Goal: Transaction & Acquisition: Purchase product/service

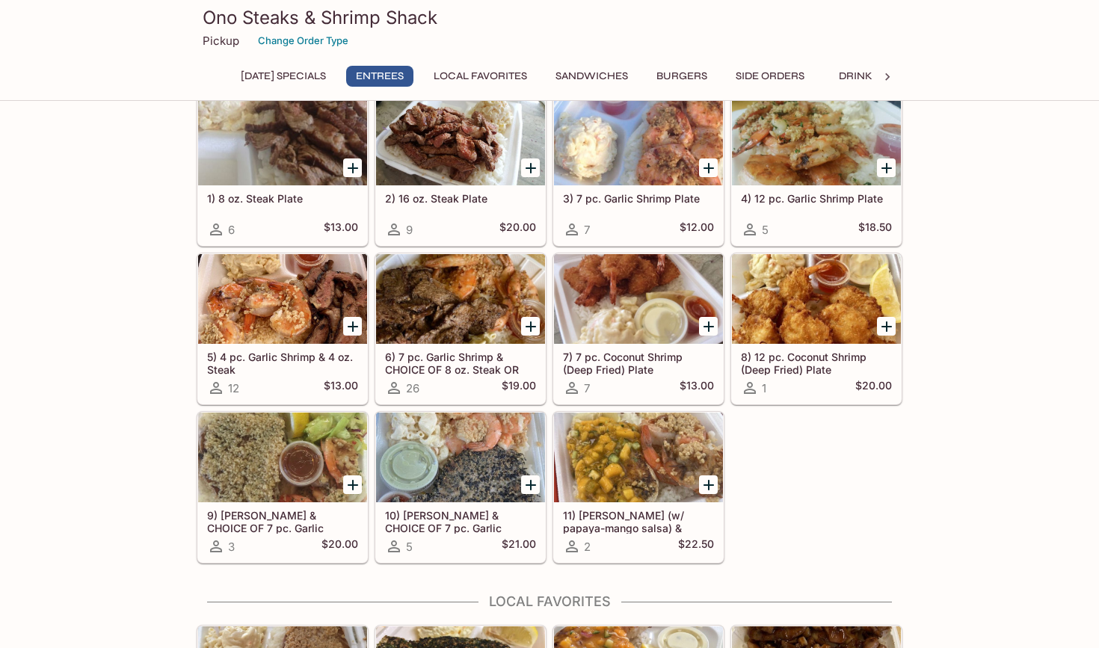
scroll to position [650, 0]
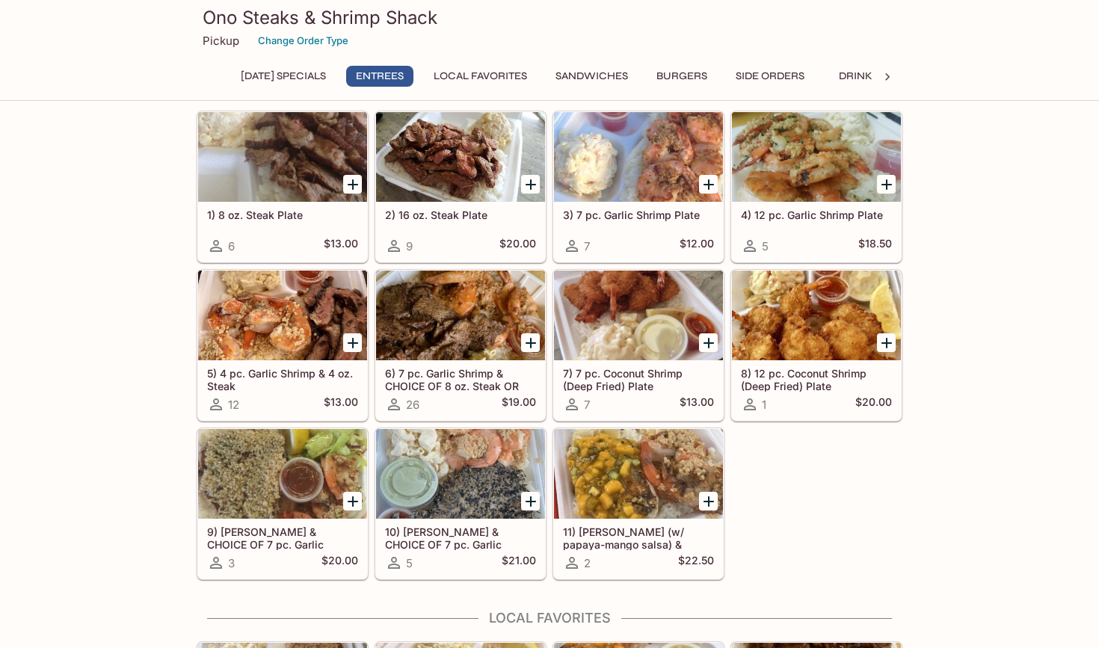
click at [447, 378] on h5 "6) 7 pc. Garlic Shrimp & CHOICE OF 8 oz. Steak OR Teriyaki Chicken" at bounding box center [460, 379] width 151 height 25
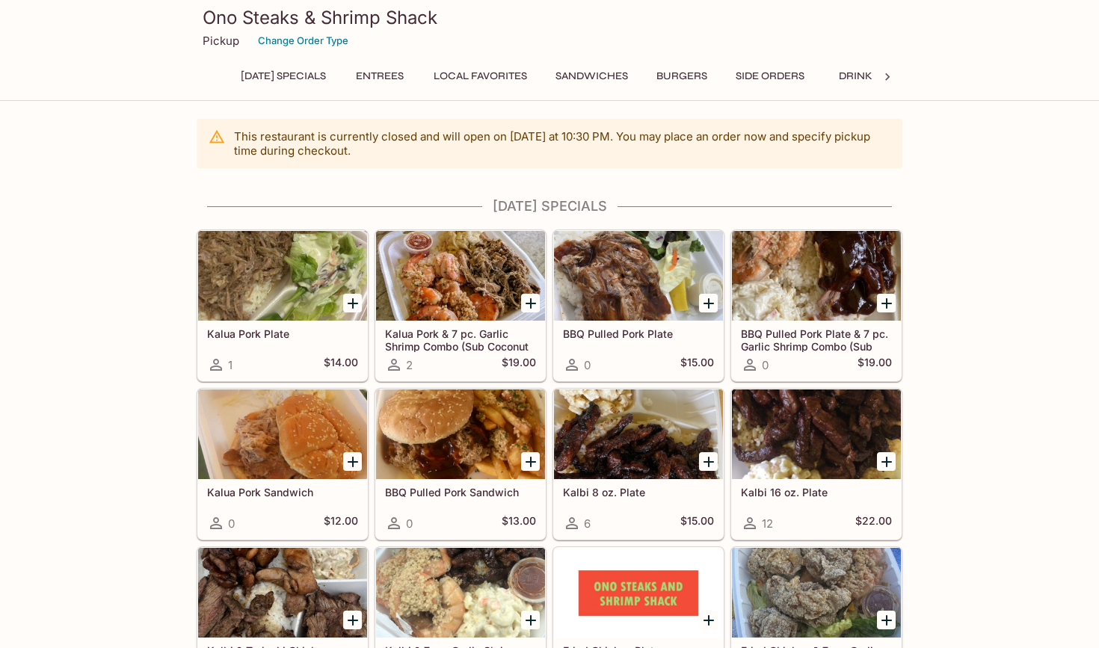
scroll to position [436, 0]
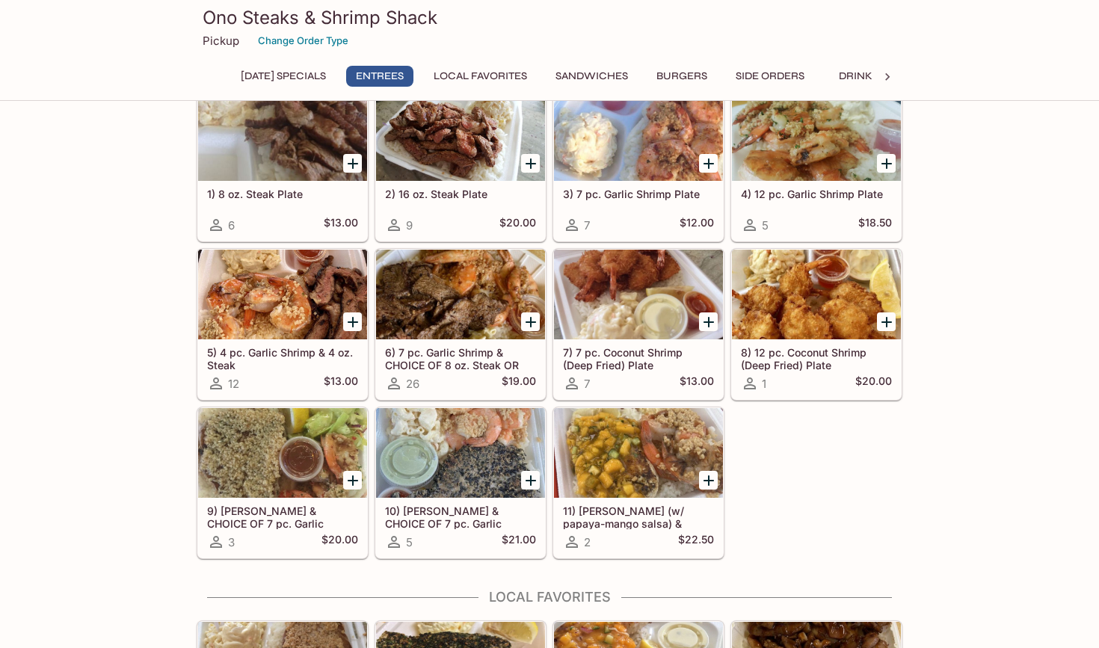
scroll to position [718, 0]
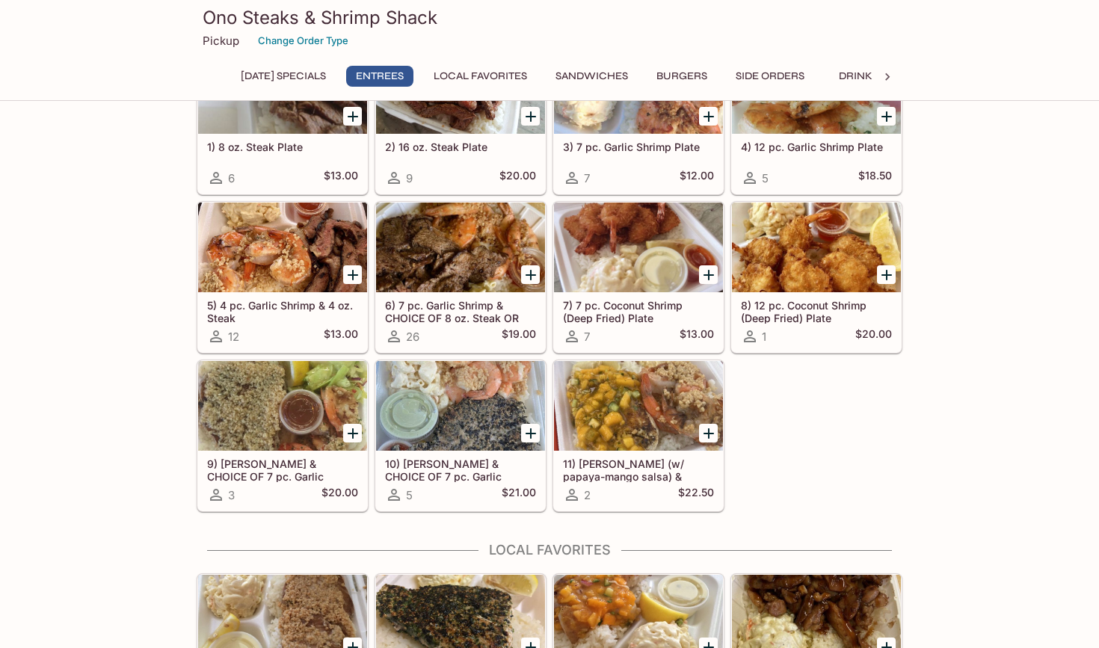
click at [240, 274] on div at bounding box center [282, 248] width 169 height 90
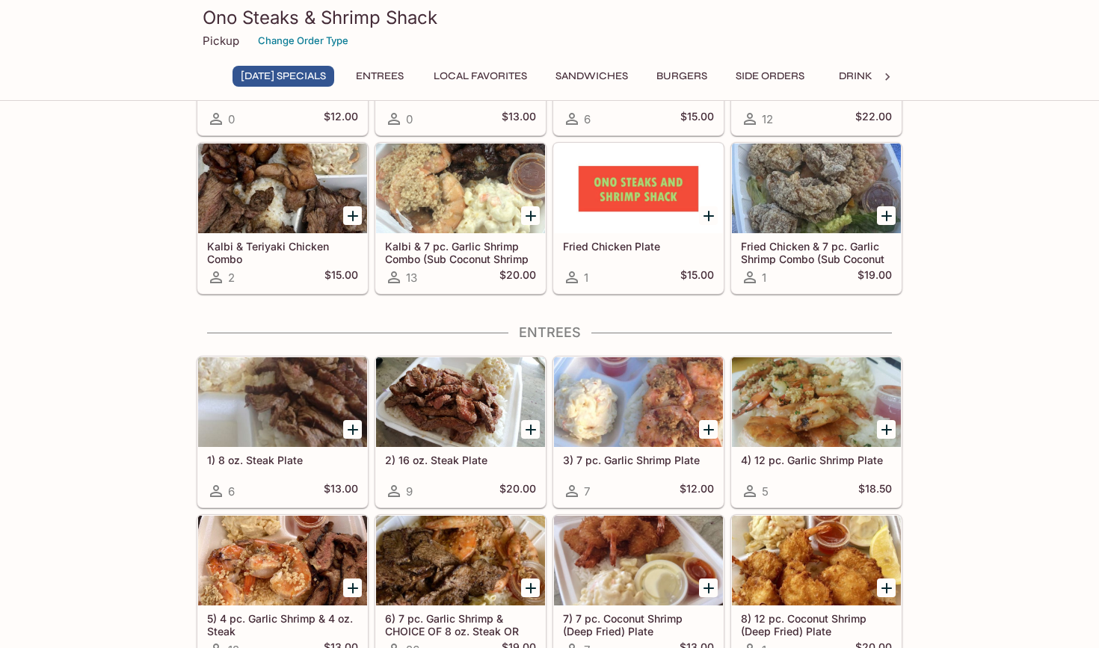
scroll to position [404, 0]
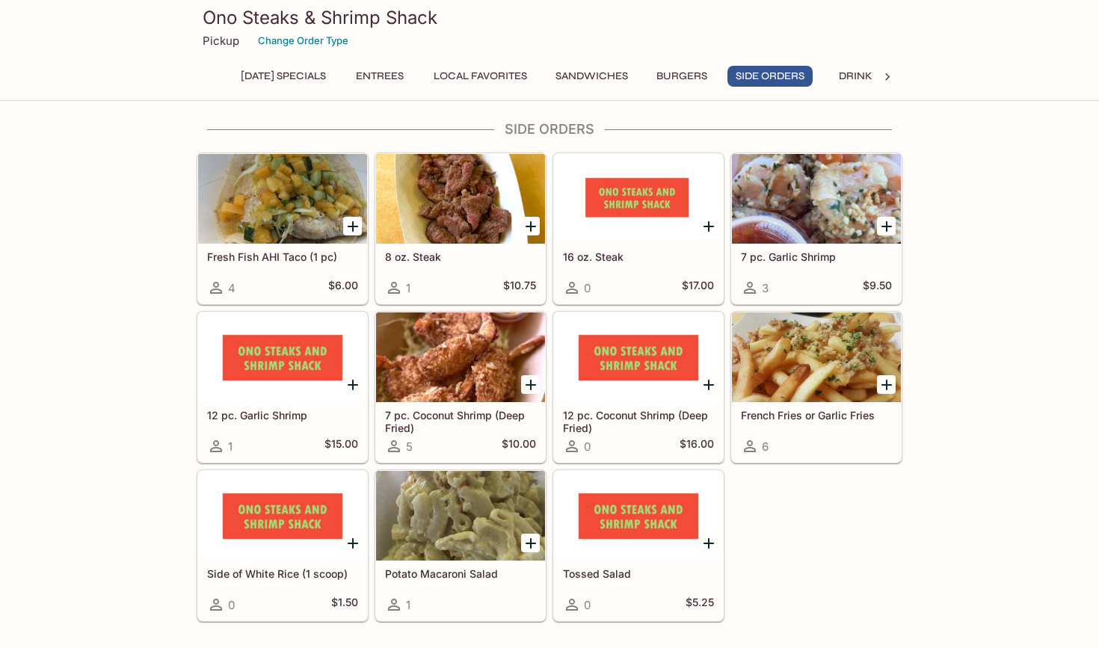
scroll to position [1934, 0]
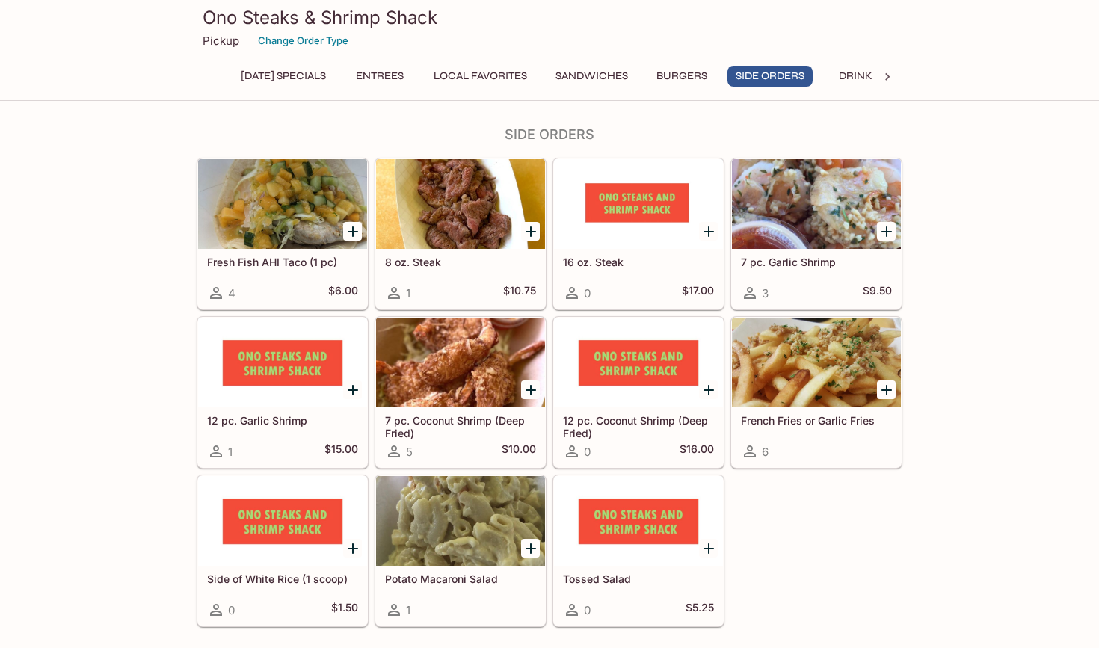
click at [807, 357] on div at bounding box center [816, 363] width 169 height 90
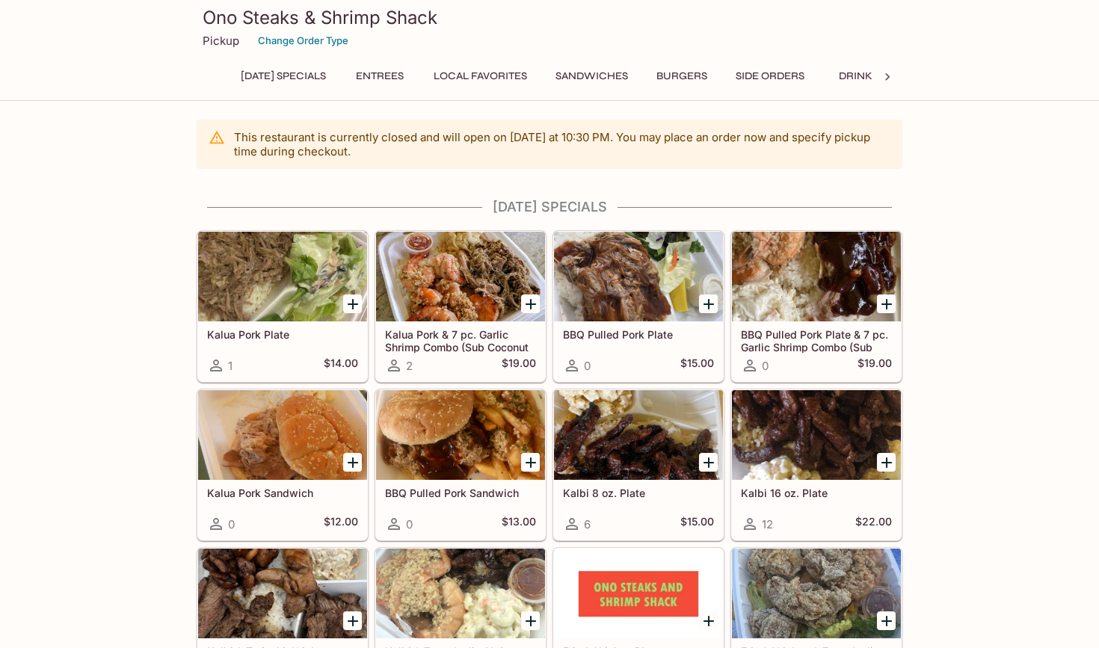
scroll to position [436, 0]
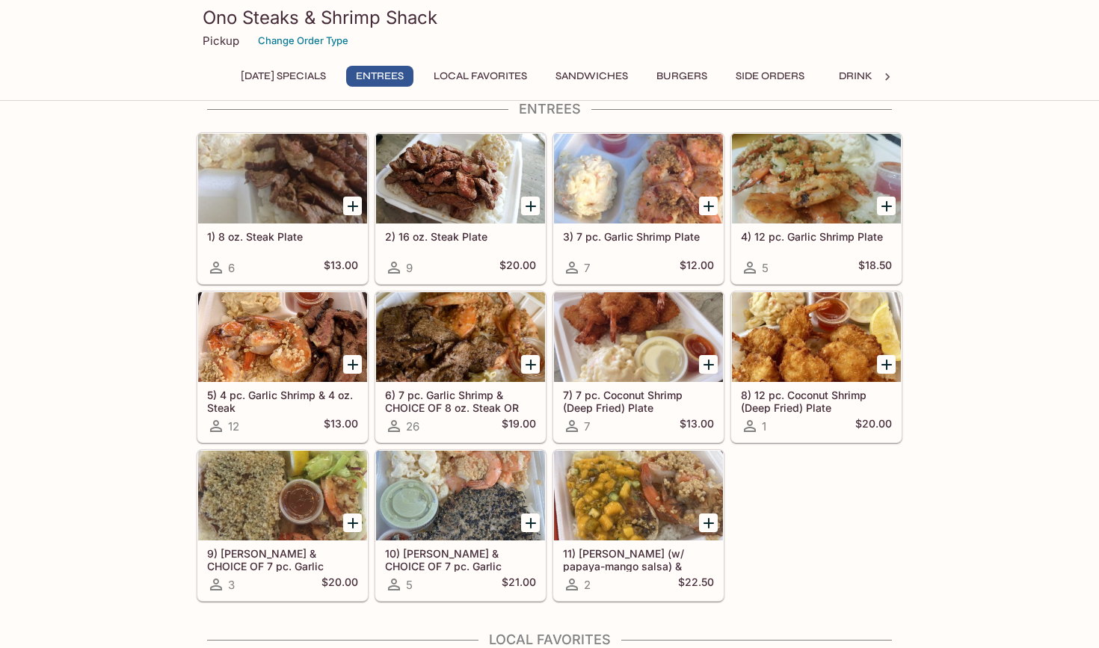
scroll to position [585, 0]
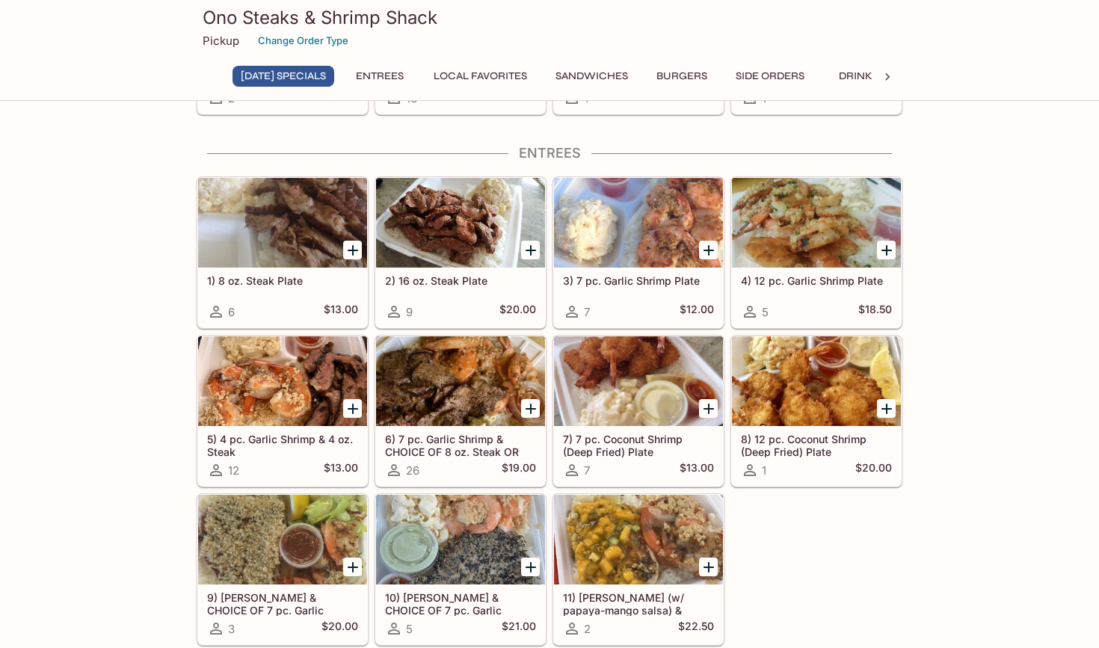
click at [249, 393] on div at bounding box center [282, 381] width 169 height 90
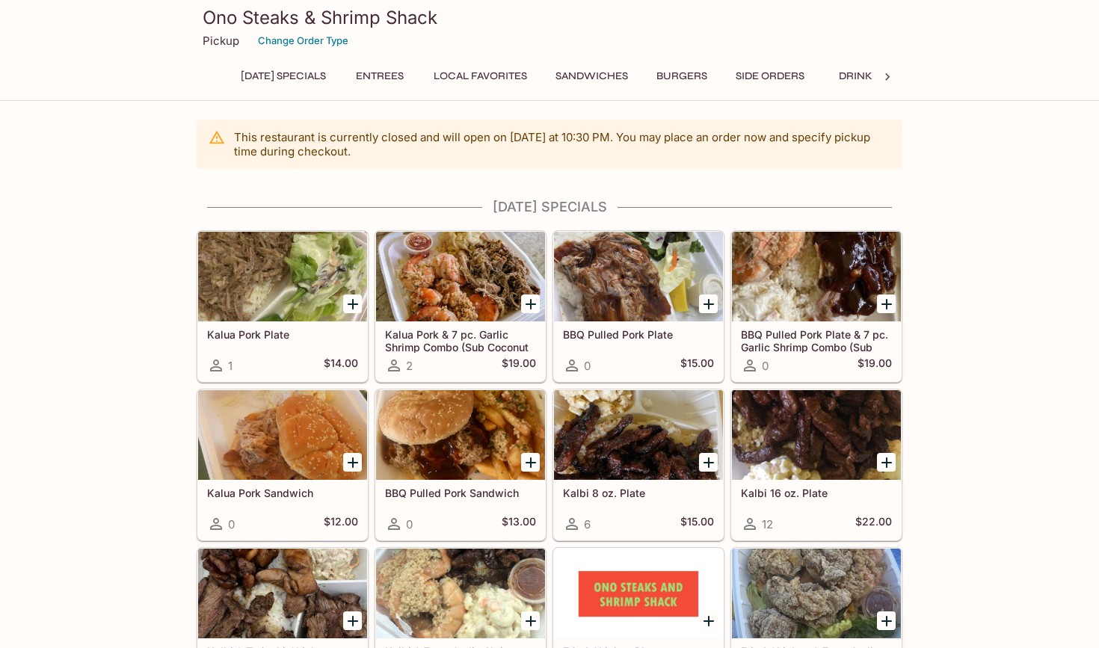
scroll to position [436, 0]
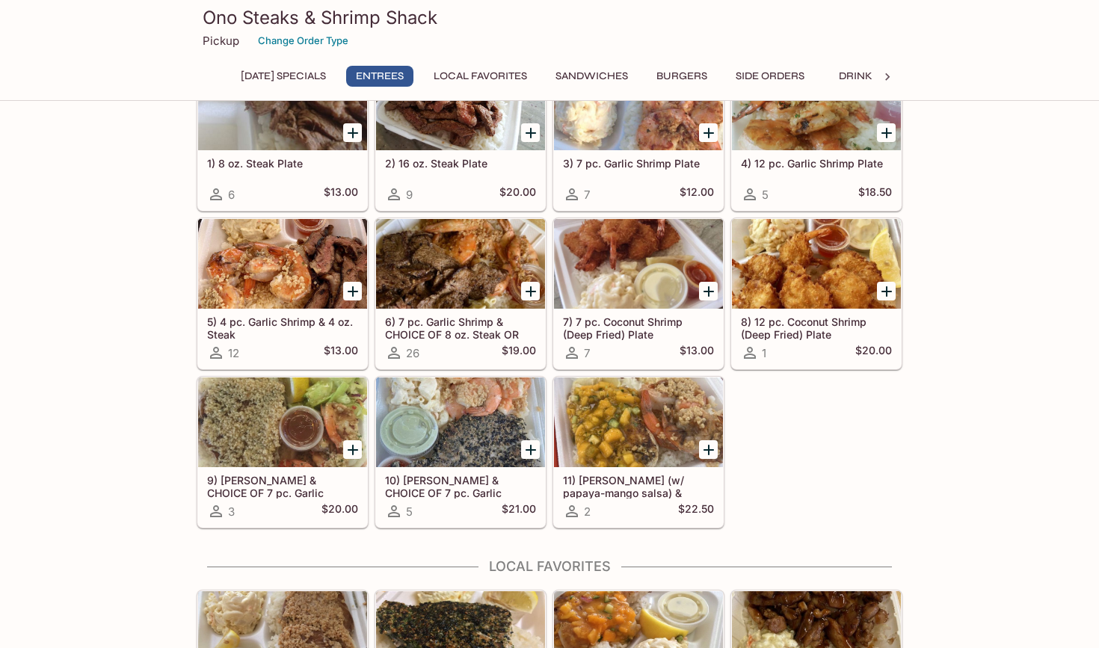
scroll to position [706, 0]
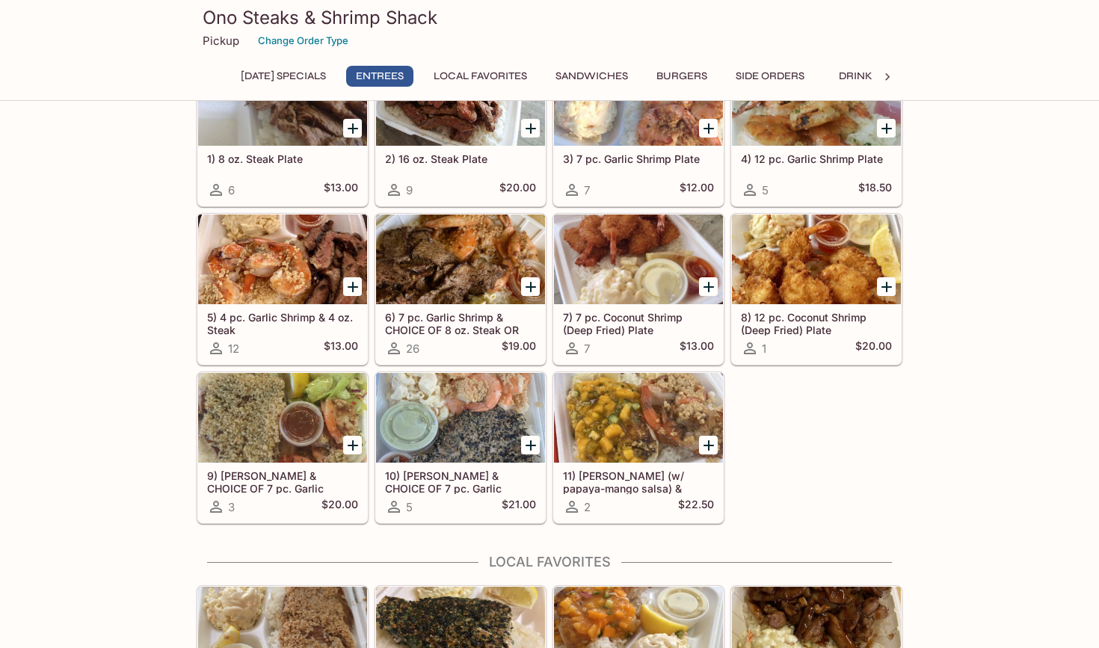
click at [234, 282] on div at bounding box center [282, 260] width 169 height 90
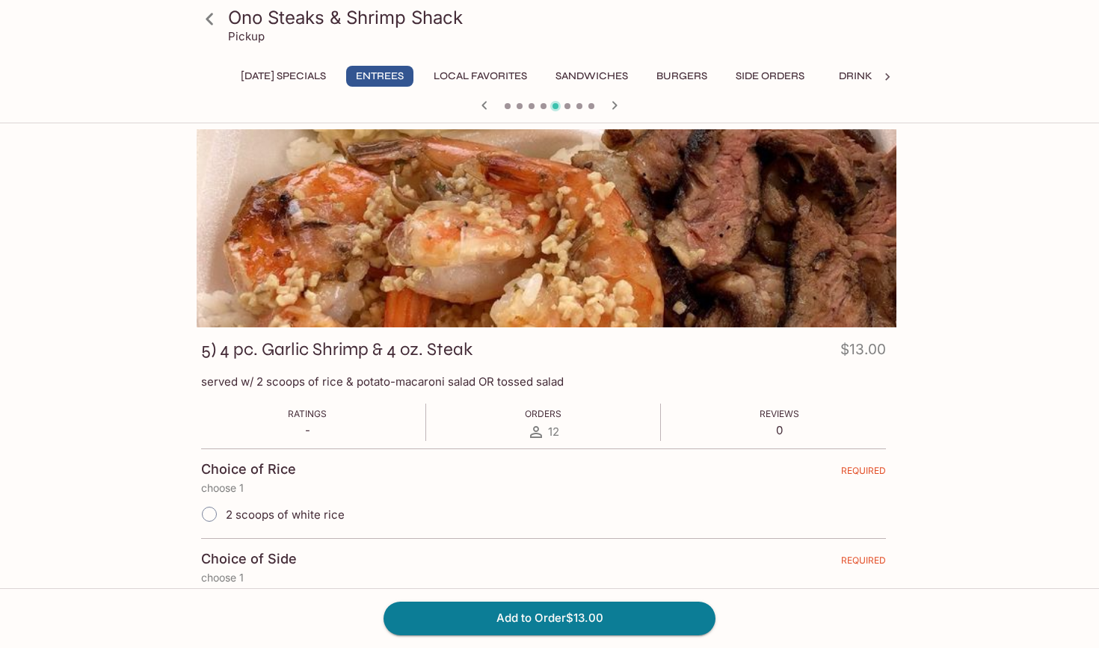
click at [218, 343] on h3 "5) 4 pc. Garlic Shrimp & 4 oz. Steak" at bounding box center [336, 349] width 271 height 23
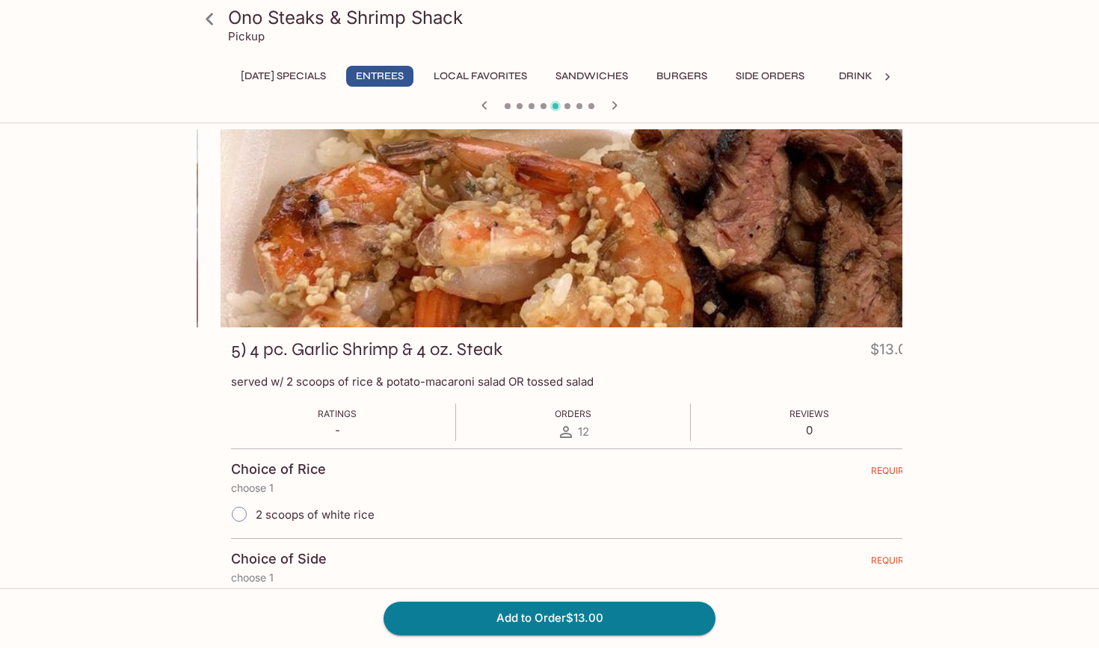
click at [253, 351] on h3 "5) 4 pc. Garlic Shrimp & 4 oz. Steak" at bounding box center [366, 349] width 271 height 23
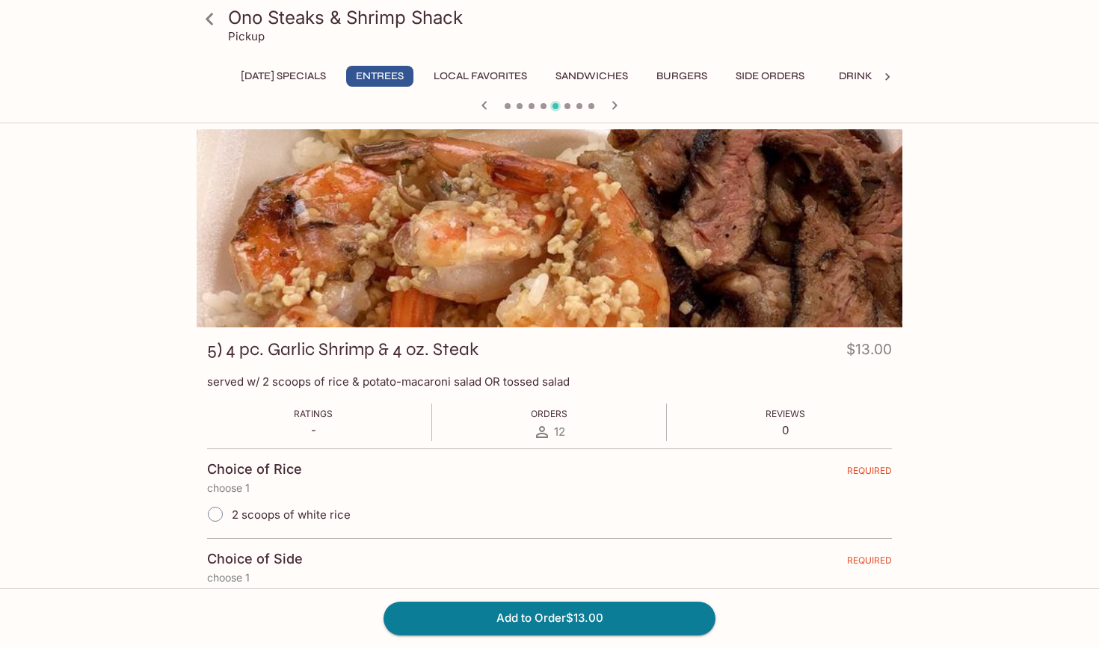
click at [358, 346] on h3 "5) 4 pc. Garlic Shrimp & 4 oz. Steak" at bounding box center [342, 349] width 271 height 23
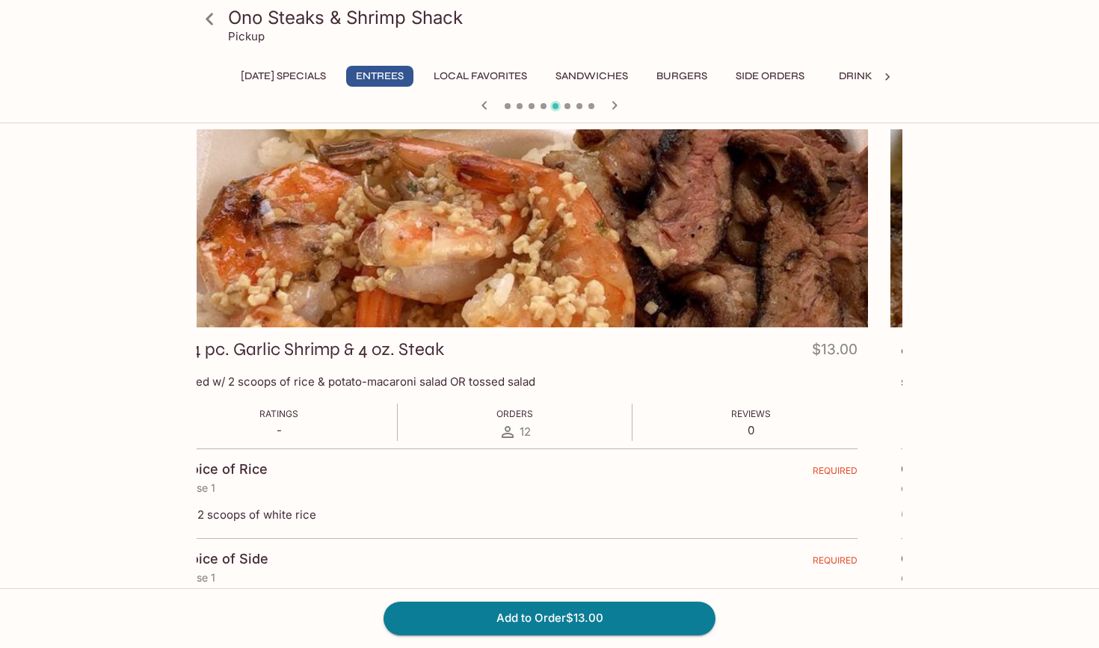
click at [444, 342] on h3 "5) 4 pc. Garlic Shrimp & 4 oz. Steak" at bounding box center [308, 349] width 271 height 23
